Goal: Task Accomplishment & Management: Complete application form

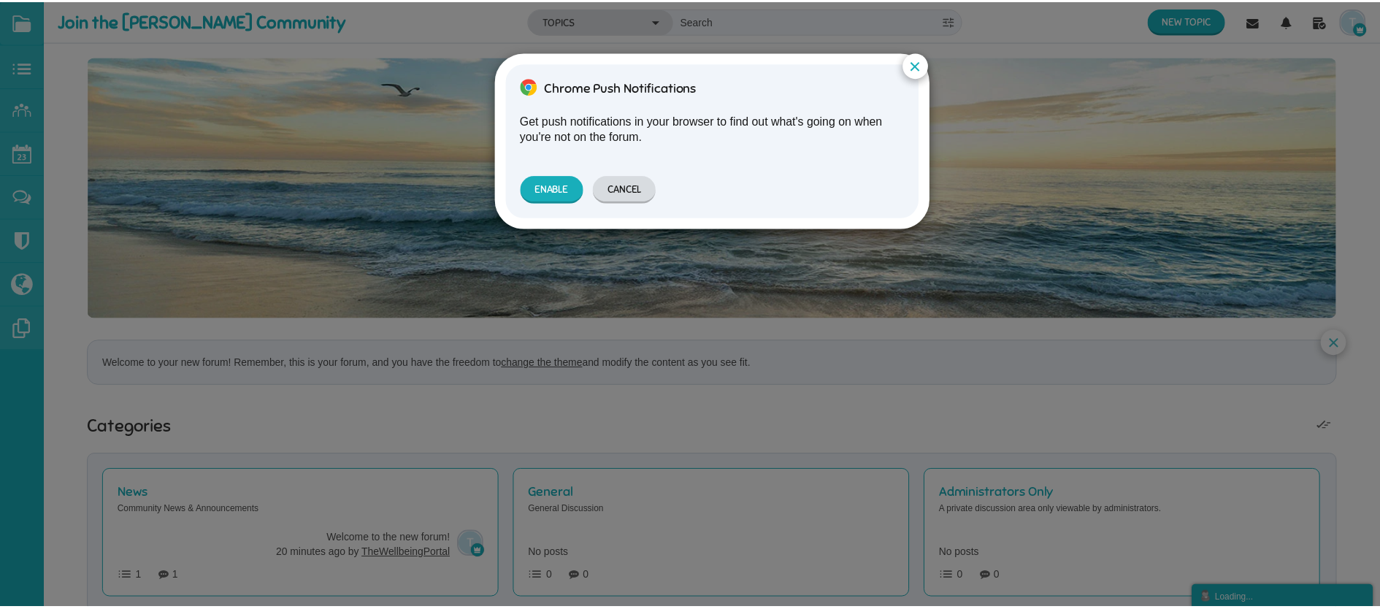
scroll to position [12, 0]
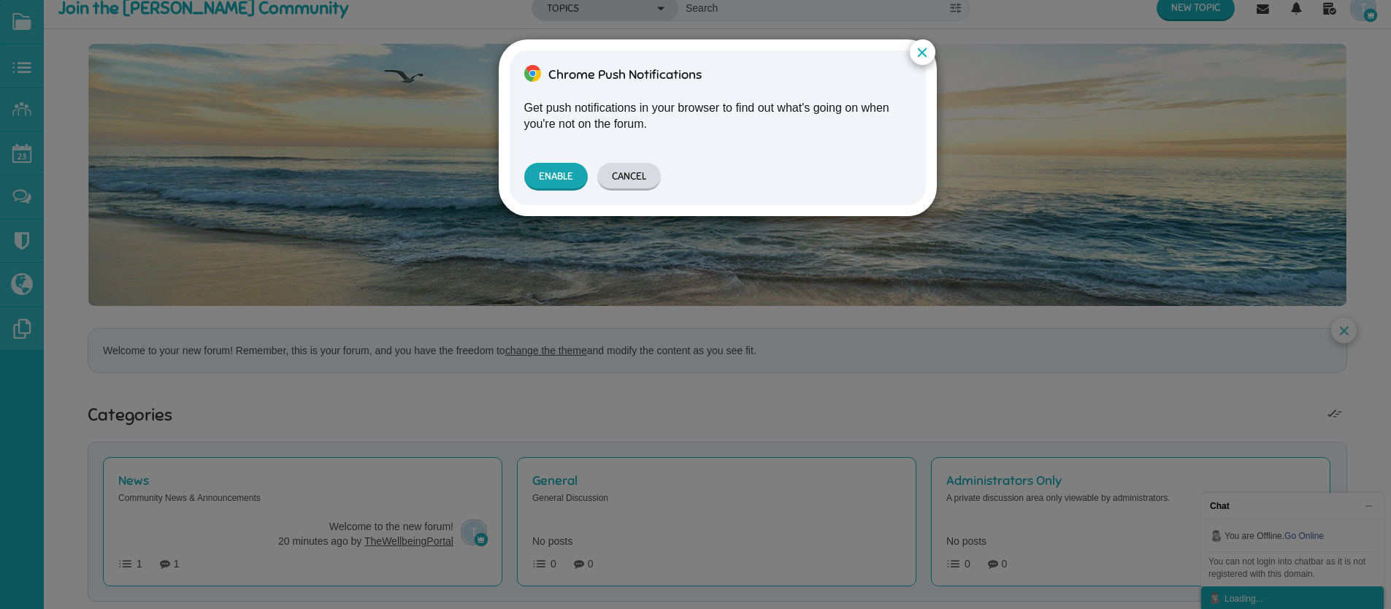
click at [563, 174] on button "Enable" at bounding box center [556, 177] width 64 height 28
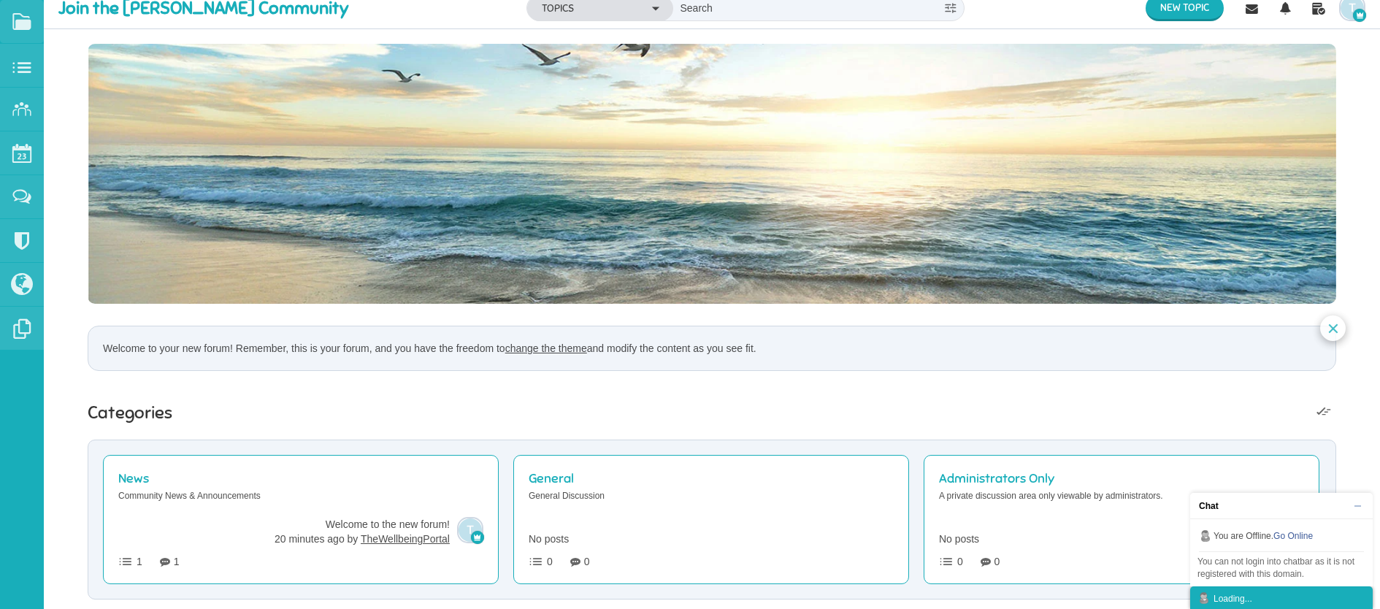
scroll to position [0, 0]
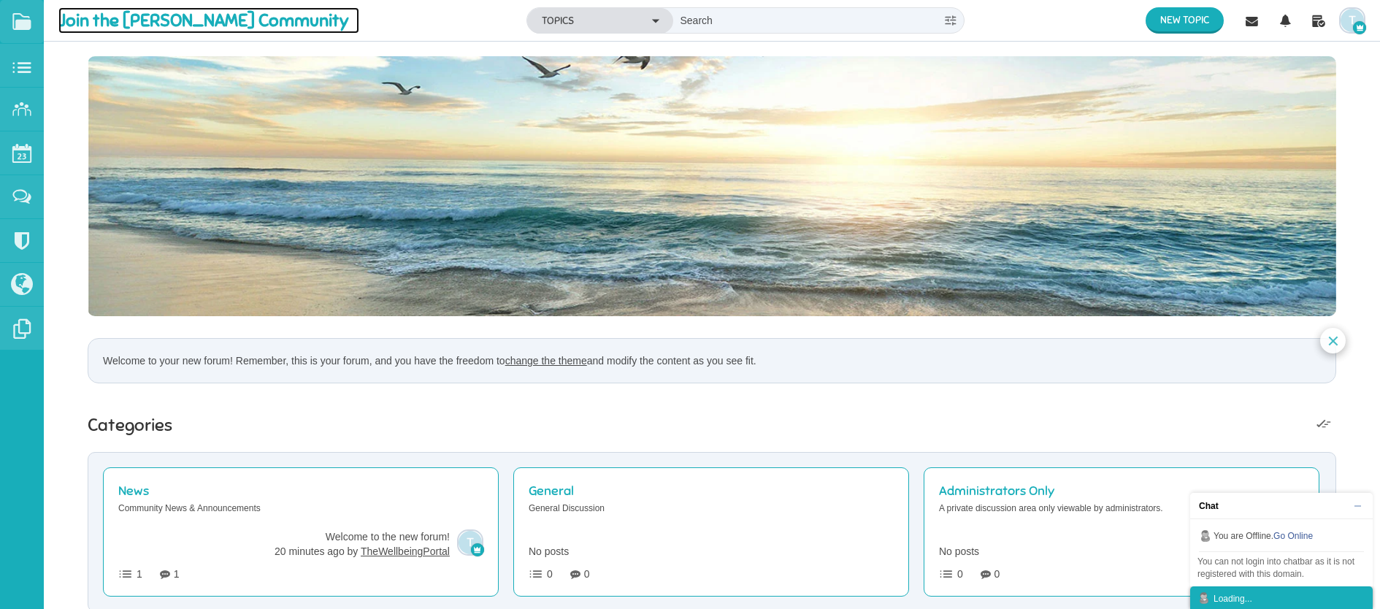
click at [97, 18] on span "Join the ML Devitt Community" at bounding box center [208, 20] width 301 height 26
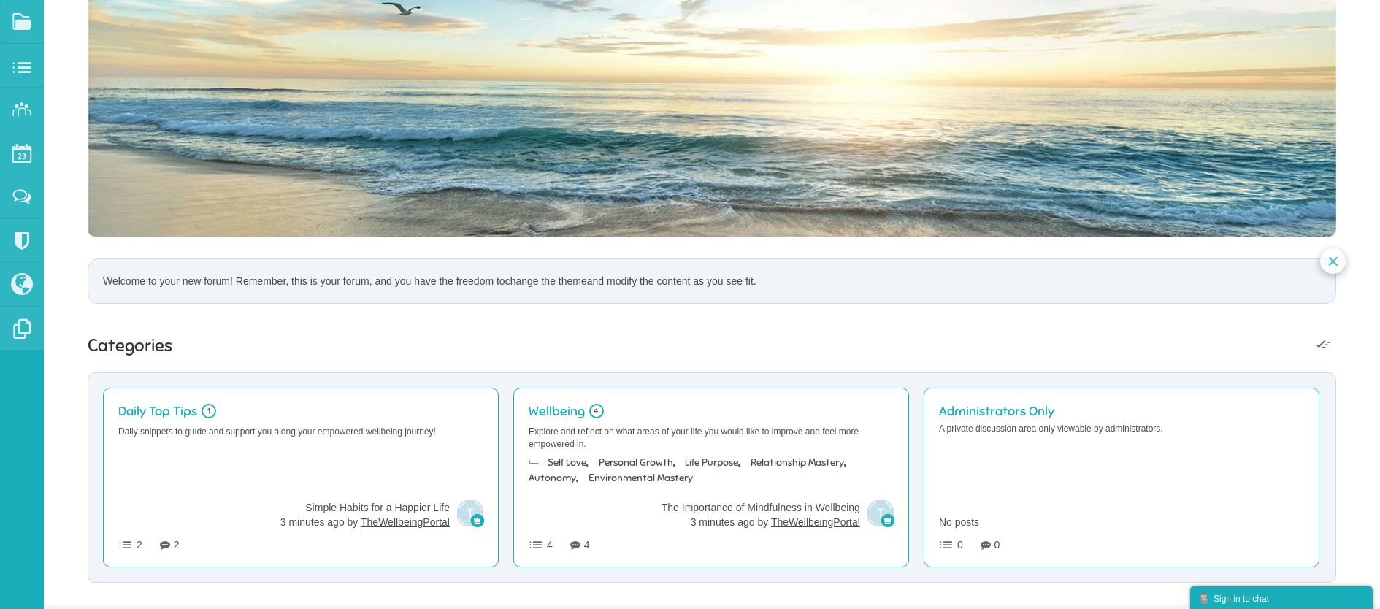
scroll to position [104, 0]
